Goal: Check status: Check status

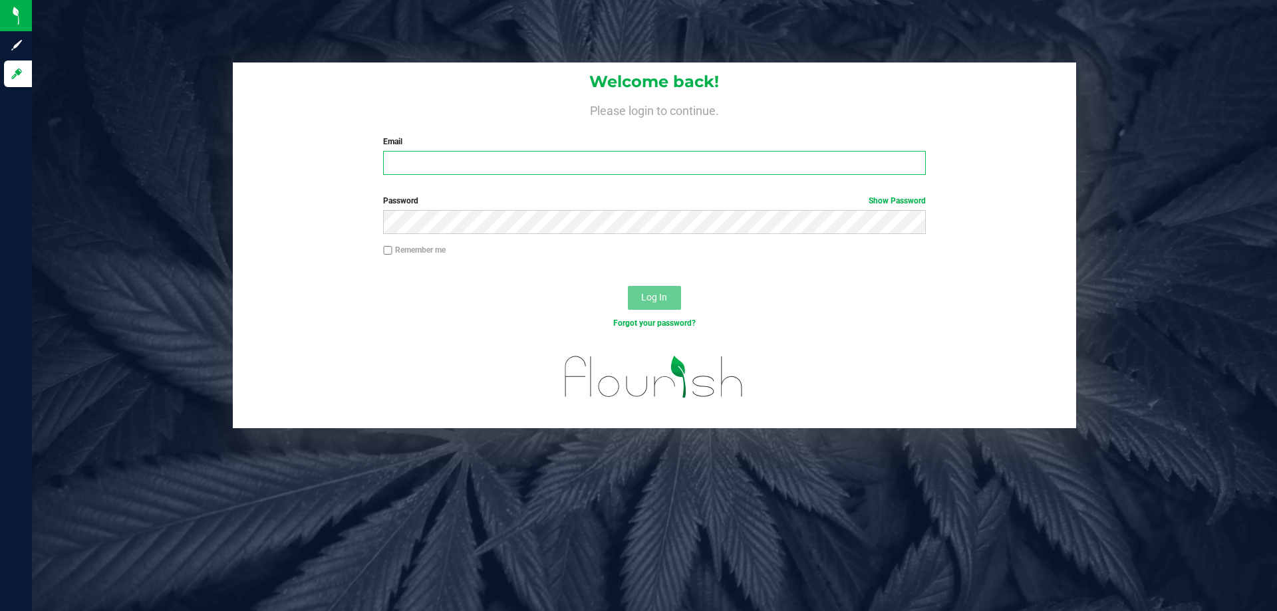
click at [410, 161] on input "Email" at bounding box center [654, 163] width 542 height 24
click at [470, 162] on input "svossos@livepoarallel" at bounding box center [654, 163] width 542 height 24
type input "[EMAIL_ADDRESS][DOMAIN_NAME]"
click at [628, 286] on button "Log In" at bounding box center [654, 298] width 53 height 24
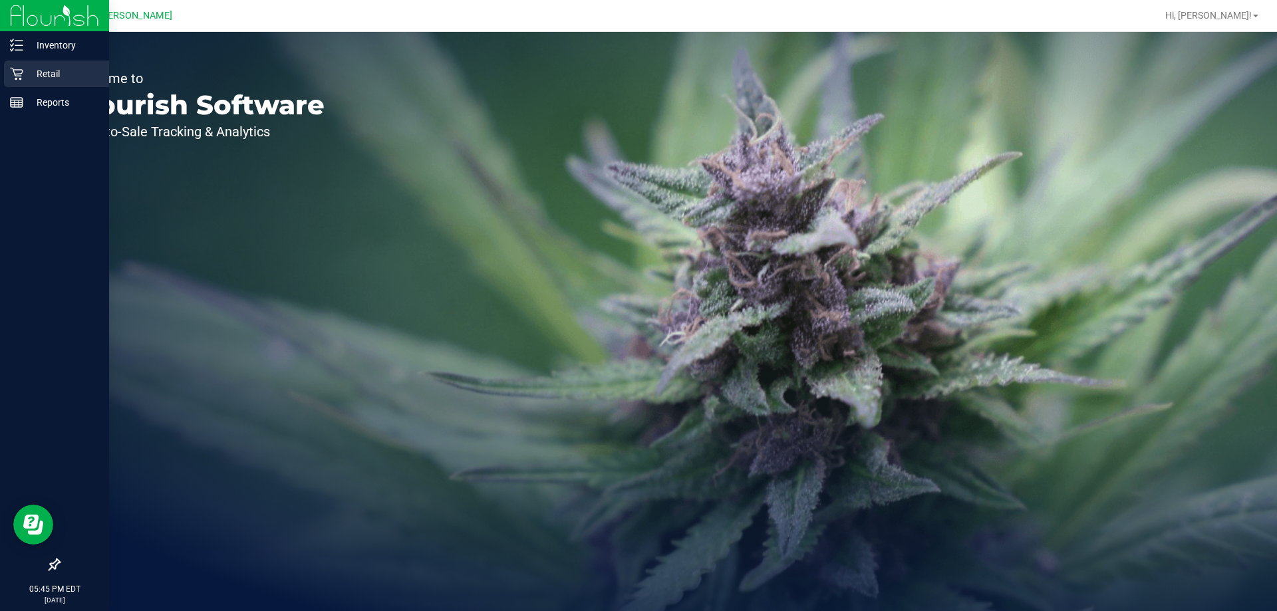
click at [46, 71] on p "Retail" at bounding box center [63, 74] width 80 height 16
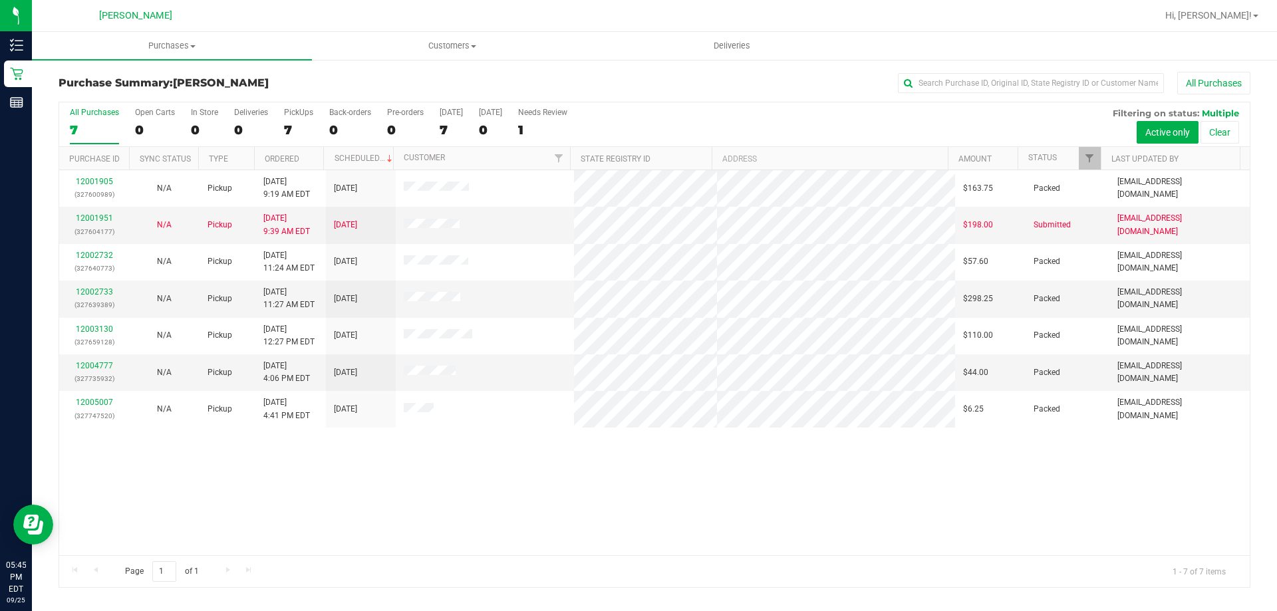
click at [511, 504] on div "12001905 (327600989) N/A Pickup [DATE] 9:19 AM EDT 9/25/2025 $163.75 Packed [EM…" at bounding box center [654, 362] width 1190 height 385
